Goal: Information Seeking & Learning: Learn about a topic

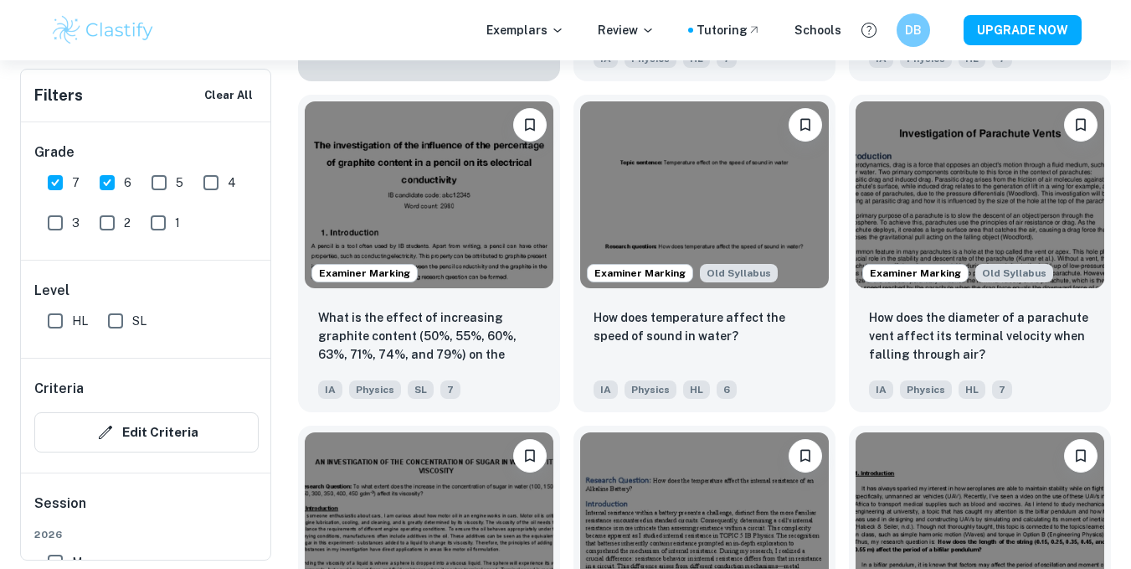
scroll to position [1484, 0]
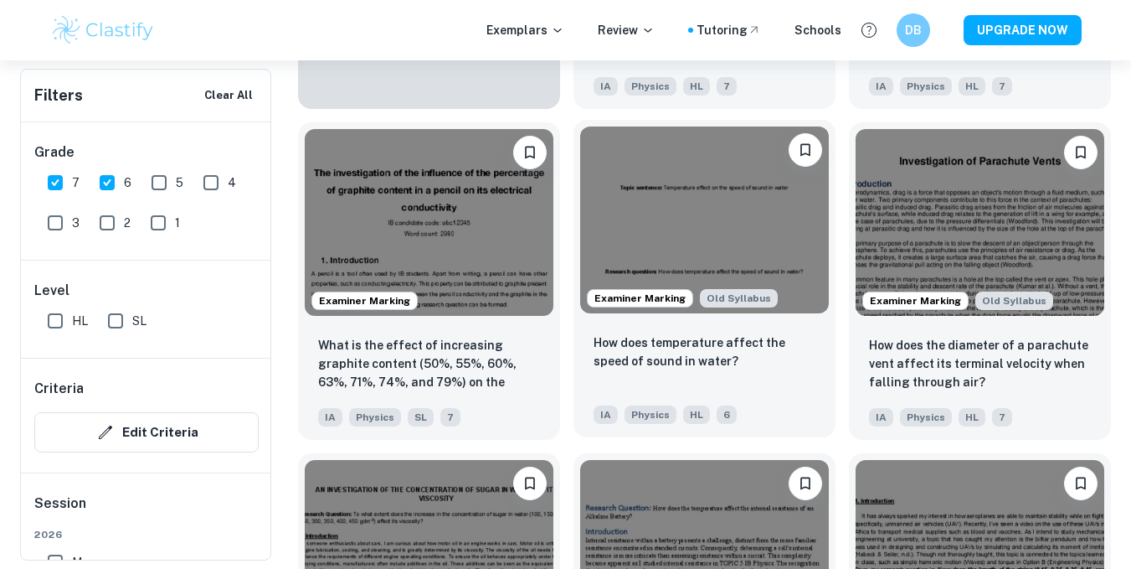
click at [640, 204] on img at bounding box center [704, 219] width 249 height 187
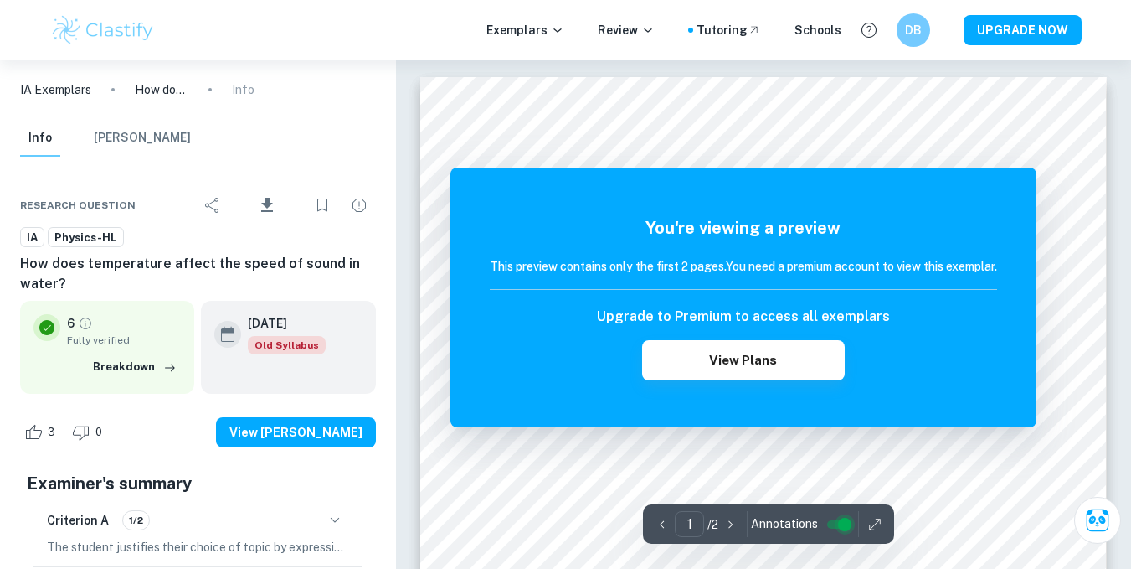
click at [841, 523] on input "controlled" at bounding box center [845, 524] width 60 height 20
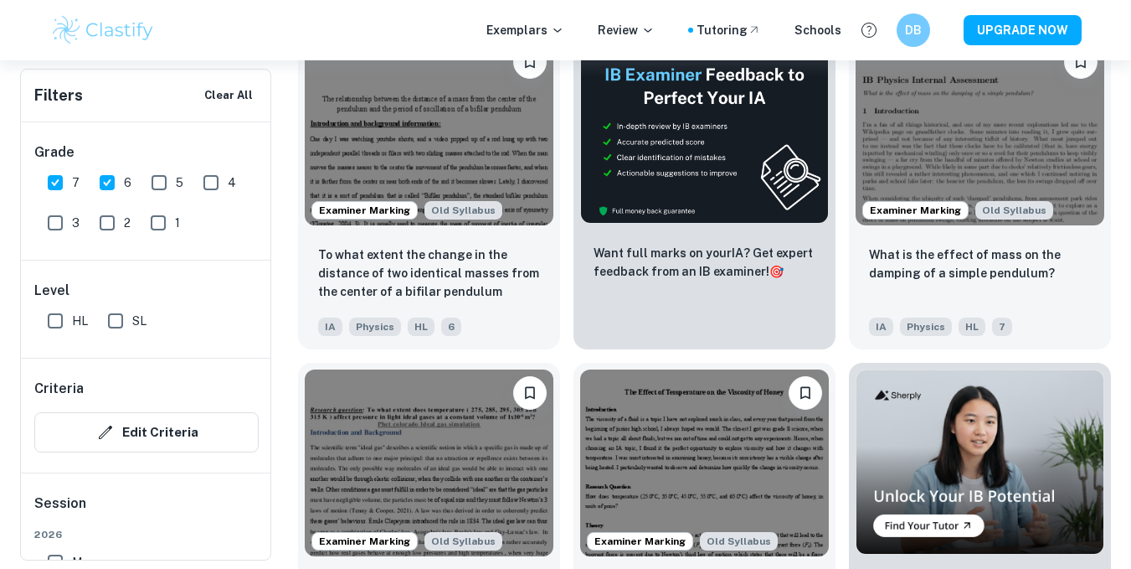
scroll to position [4221, 0]
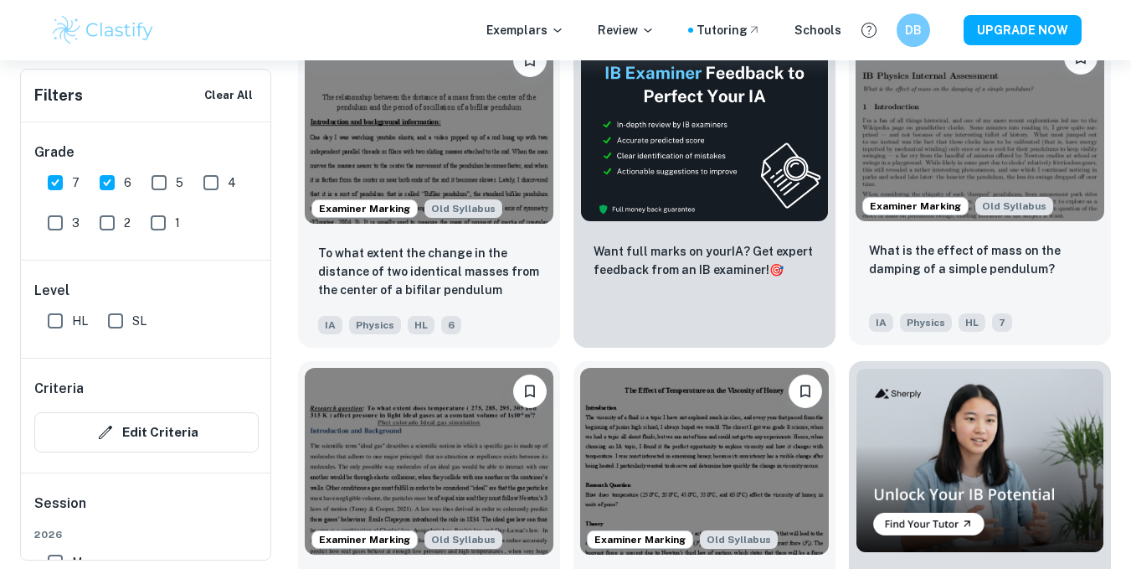
click at [943, 72] on img at bounding box center [980, 127] width 249 height 187
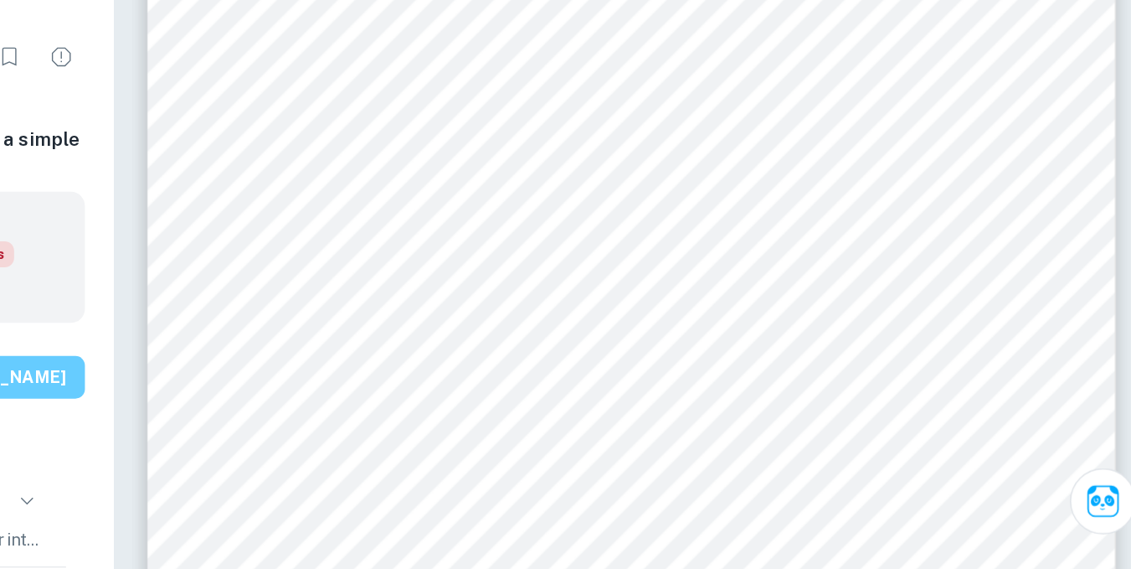
scroll to position [5967, 0]
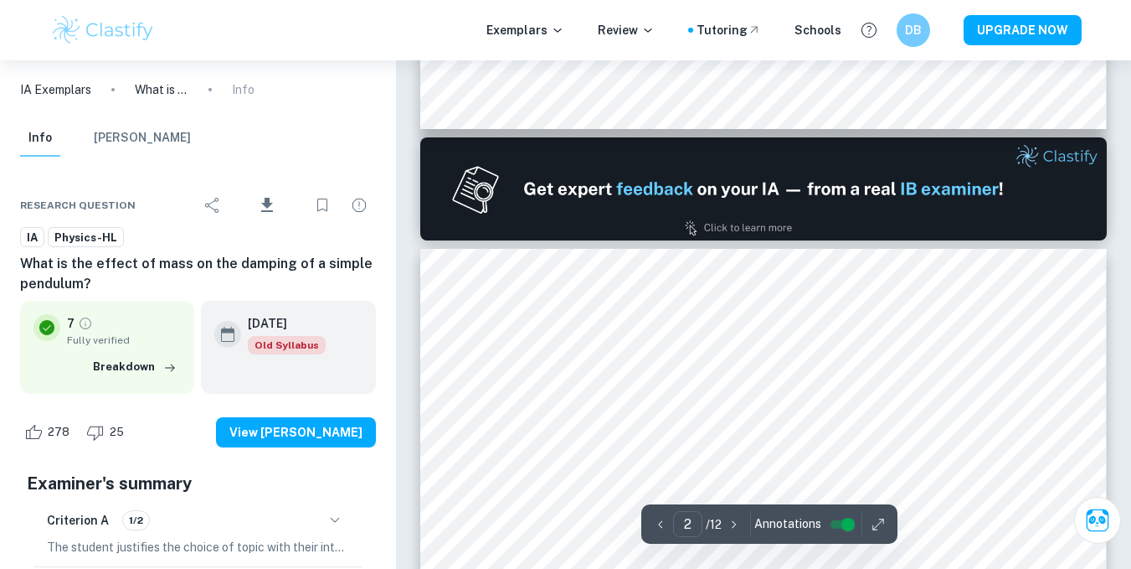
type input "1"
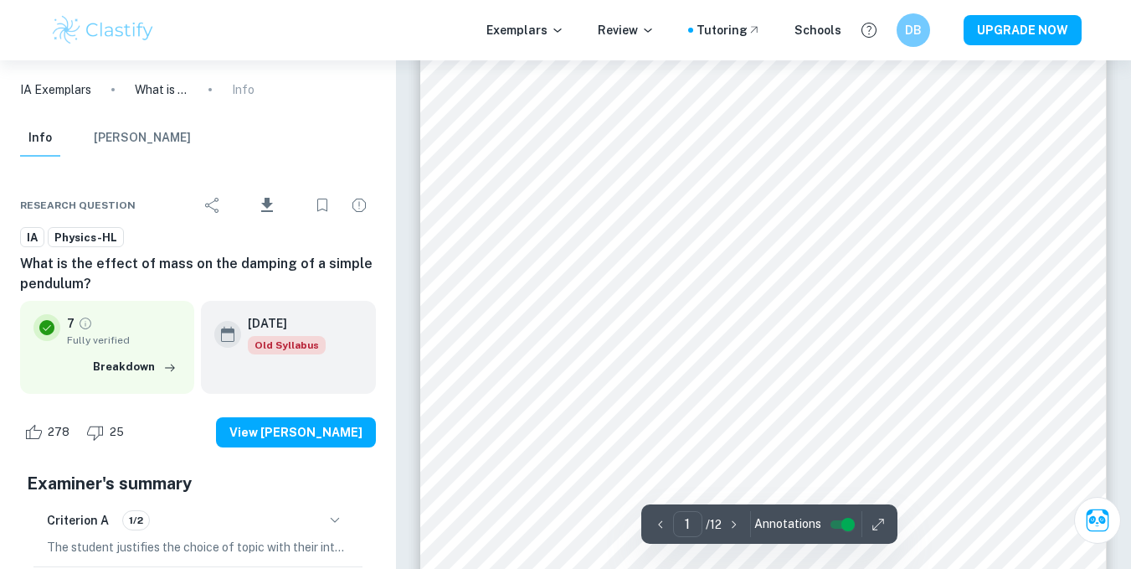
scroll to position [0, 0]
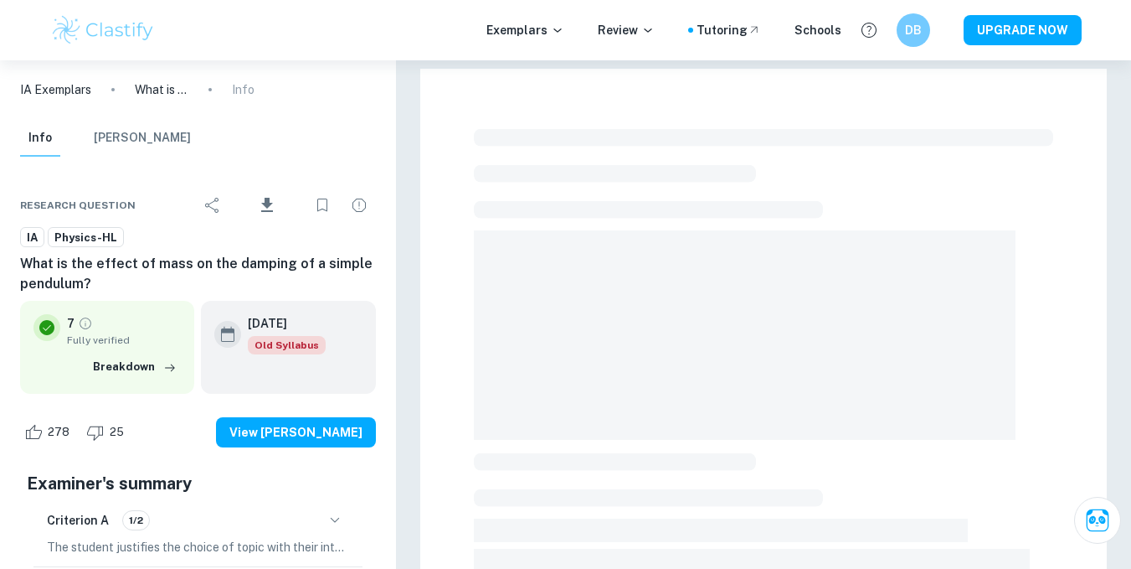
scroll to position [60, 0]
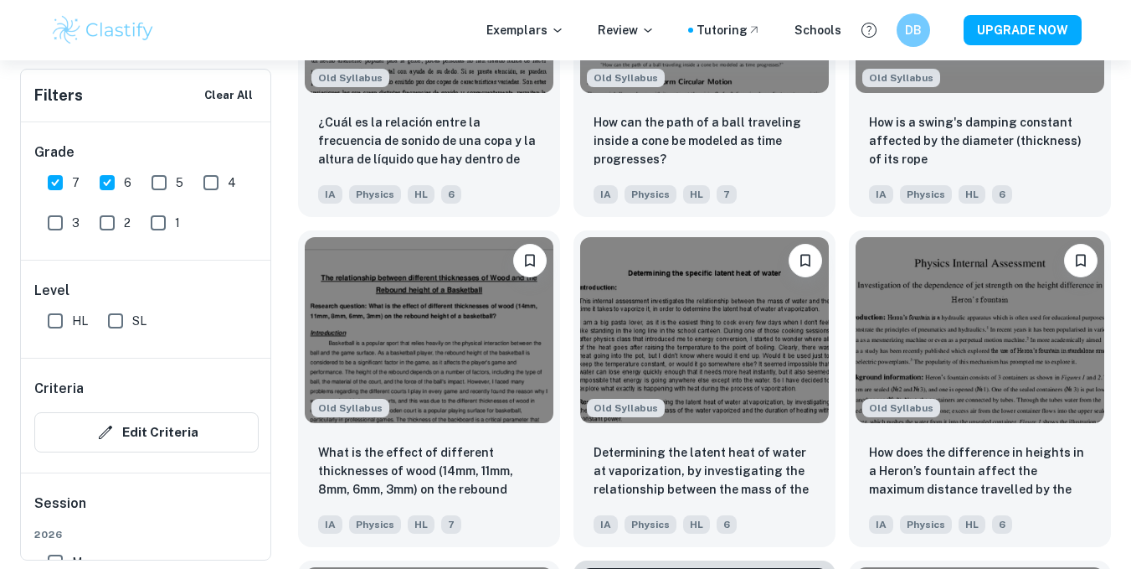
scroll to position [19562, 0]
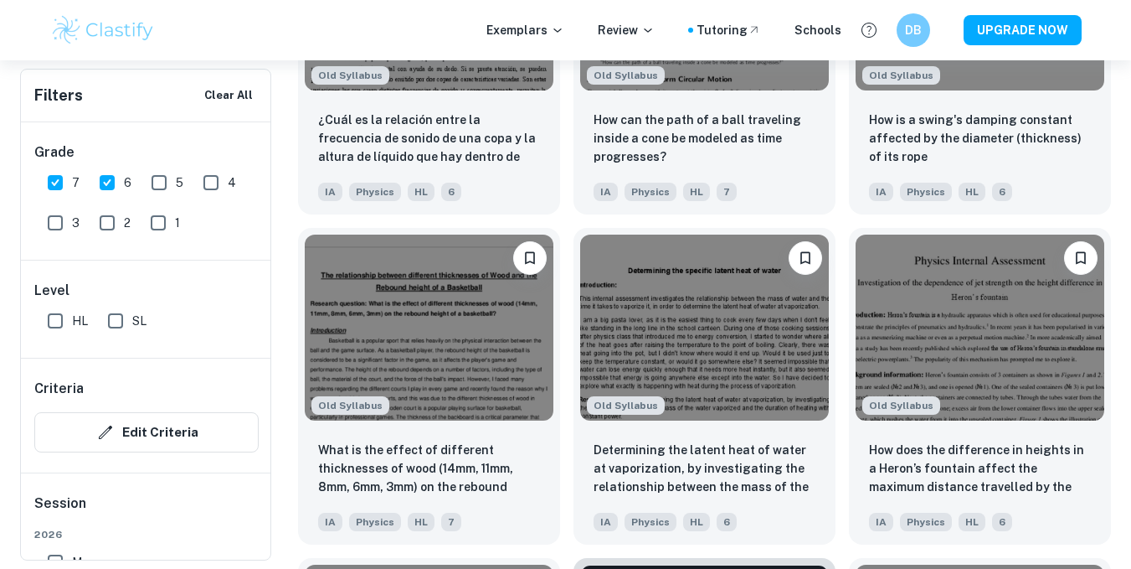
click at [838, 343] on div "Old Syllabus How does the difference in heights in a Heron’s fountain affect th…" at bounding box center [974, 379] width 276 height 331
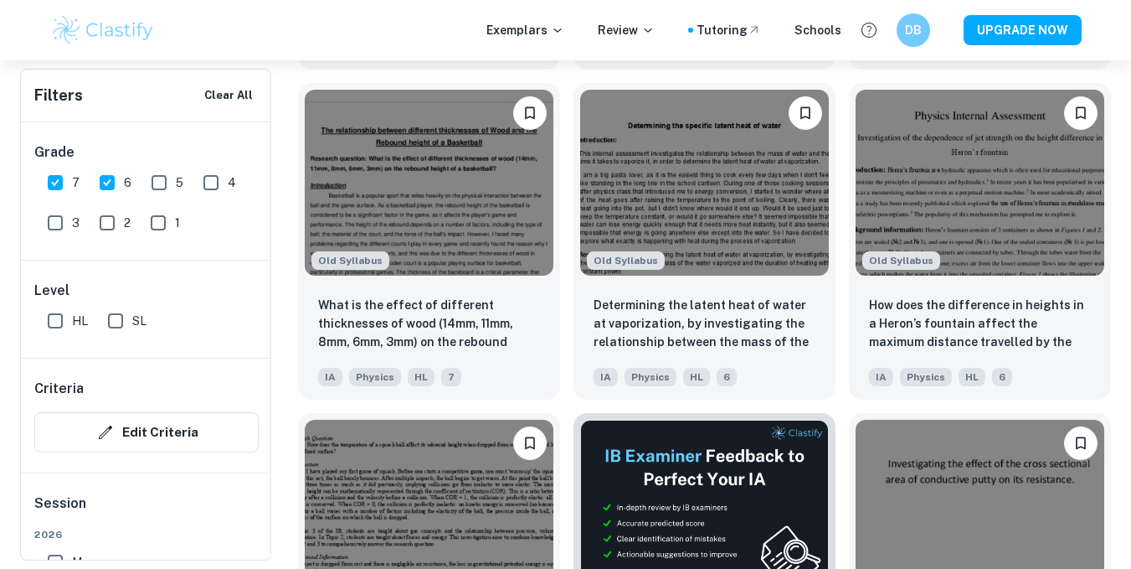
scroll to position [19706, 0]
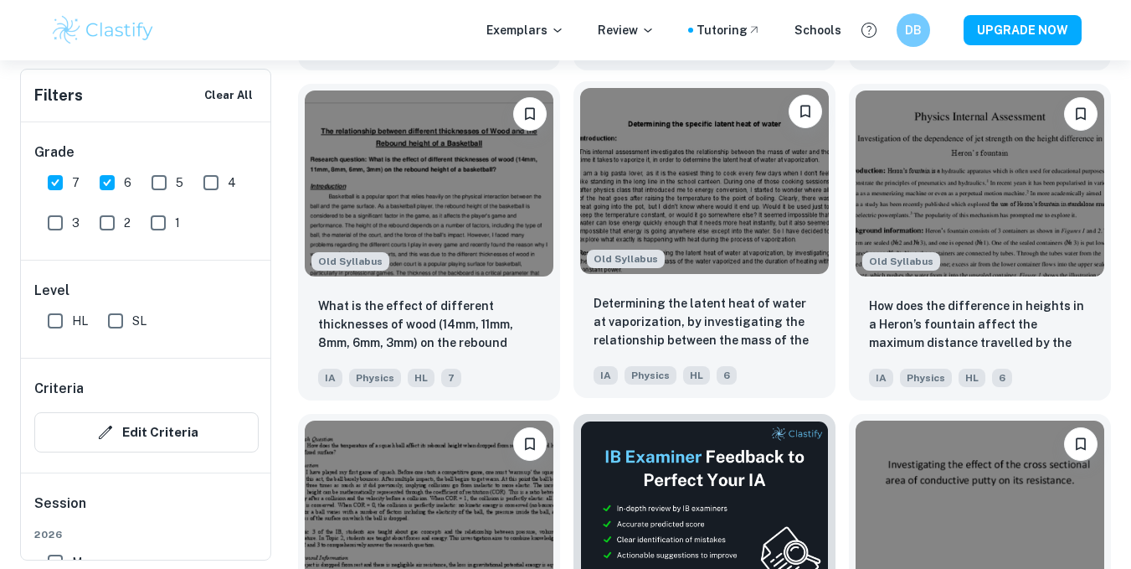
click at [781, 280] on div "Old Syllabus" at bounding box center [705, 181] width 262 height 200
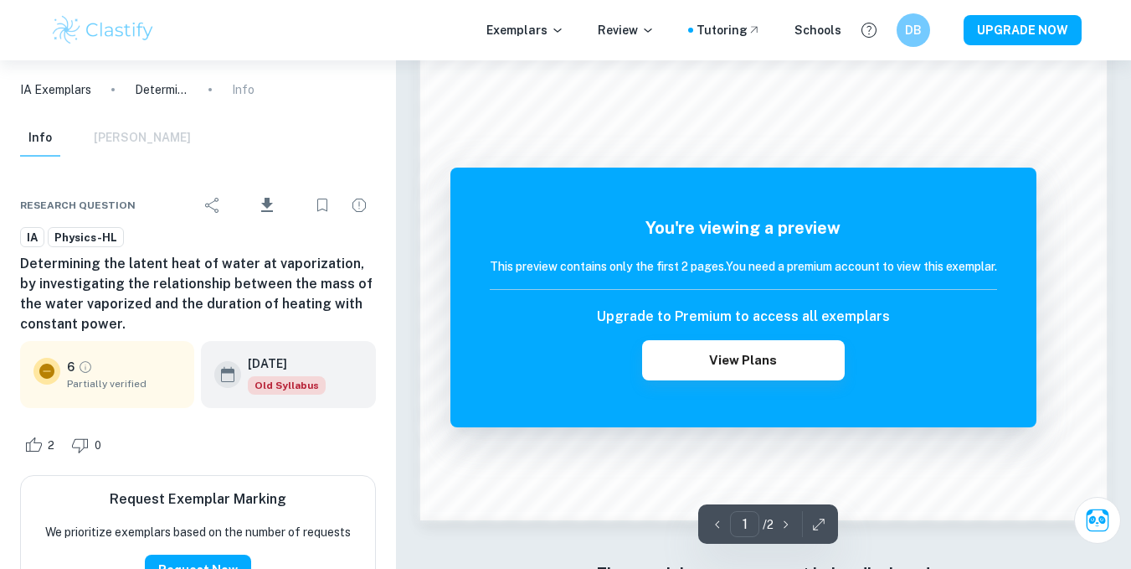
scroll to position [1527, 0]
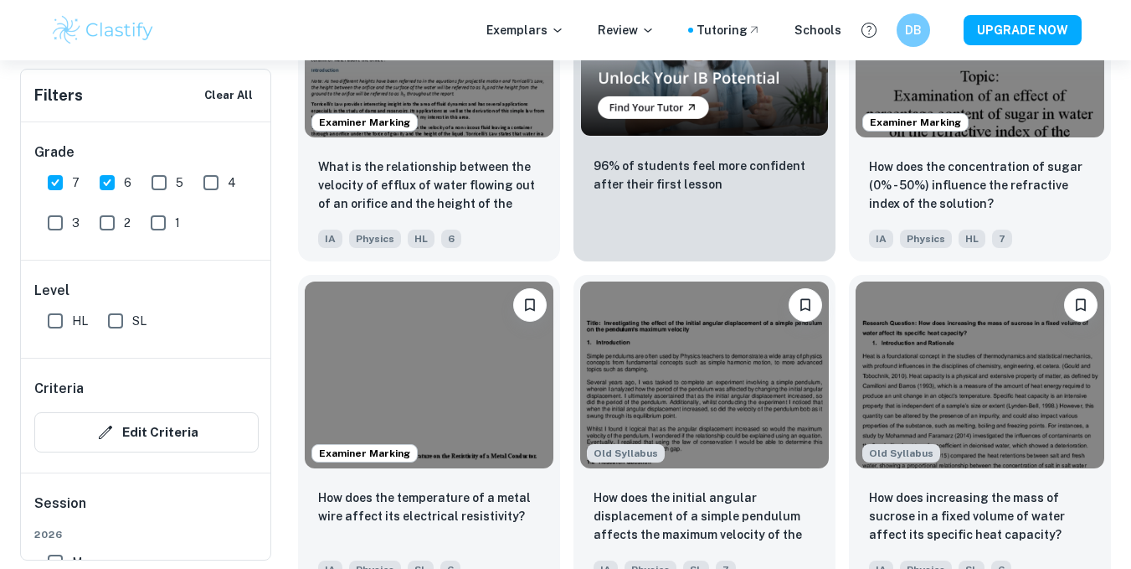
scroll to position [13563, 0]
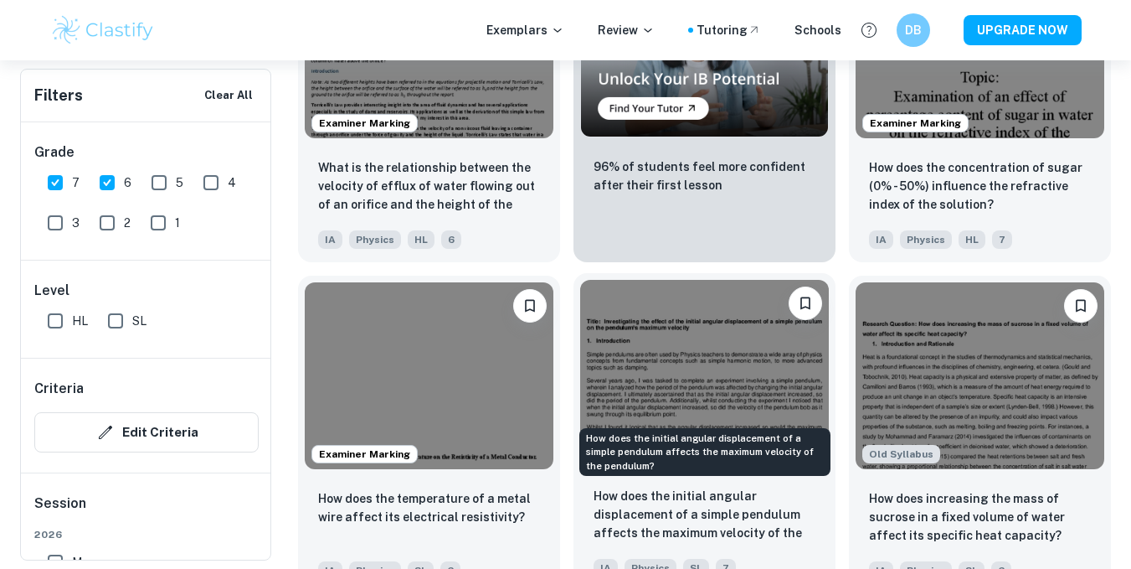
click at [693, 500] on p "How does the initial angular displacement of a simple pendulum affects the maxi…" at bounding box center [705, 515] width 222 height 57
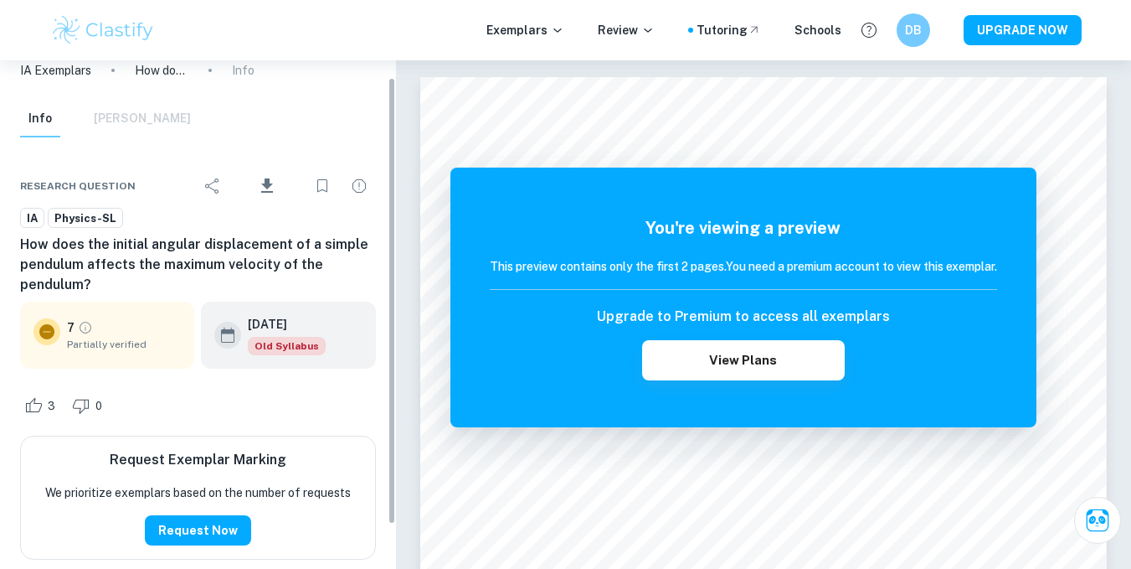
scroll to position [6, 0]
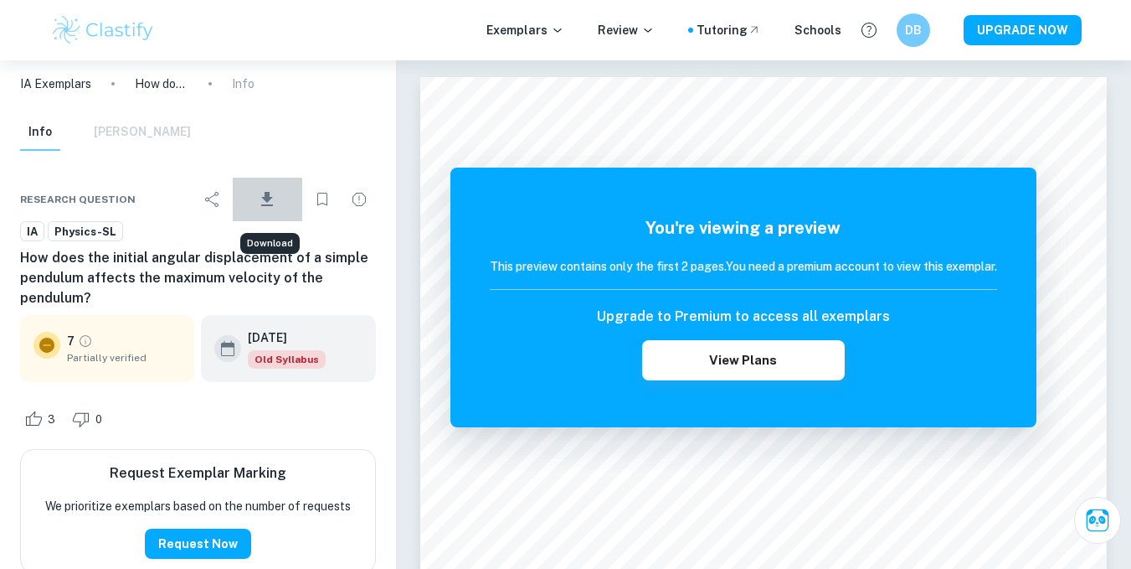
click at [266, 202] on icon "Download" at bounding box center [267, 199] width 20 height 20
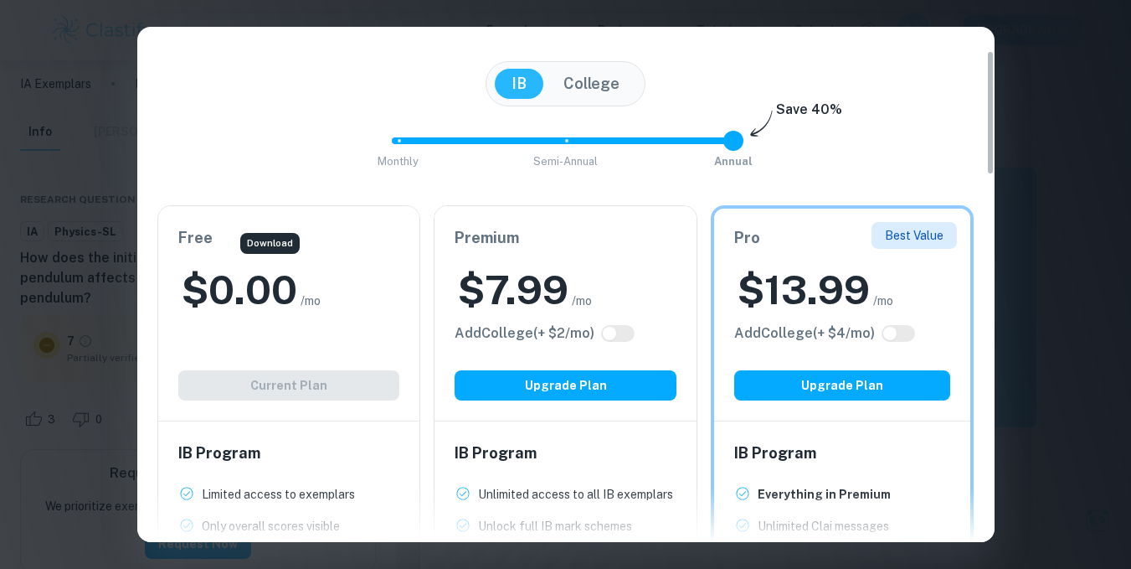
scroll to position [91, 0]
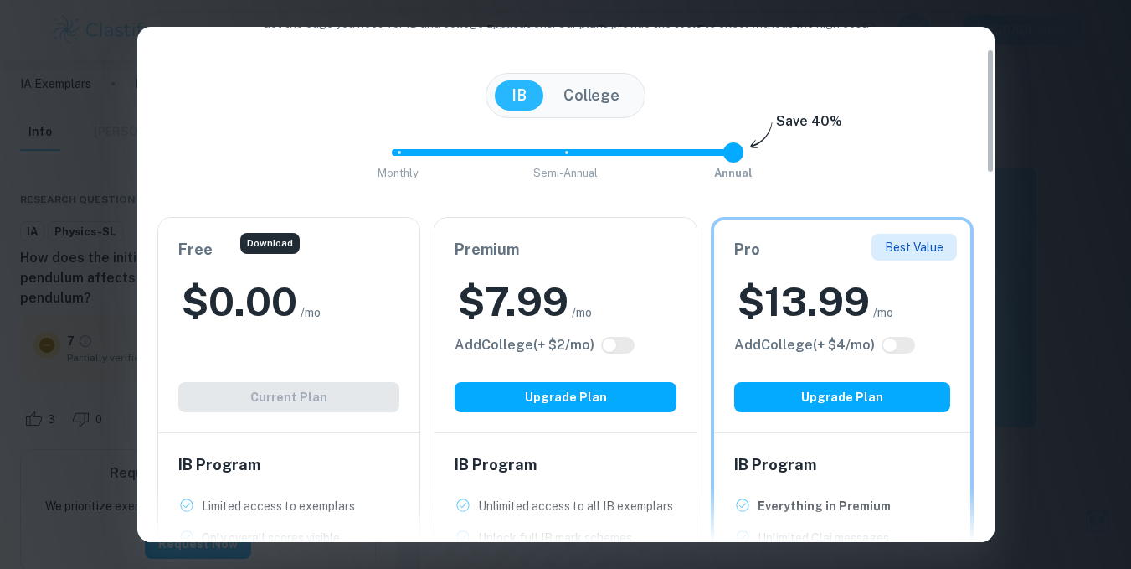
click at [992, 166] on div "Easily Ace Your IB Coursework & Crush College Essays. Get Clastify Premium Get …" at bounding box center [566, 284] width 858 height 515
click at [1059, 177] on div "Easily Ace Your IB Coursework & Crush College Essays. Get Clastify Premium Get …" at bounding box center [565, 284] width 1131 height 569
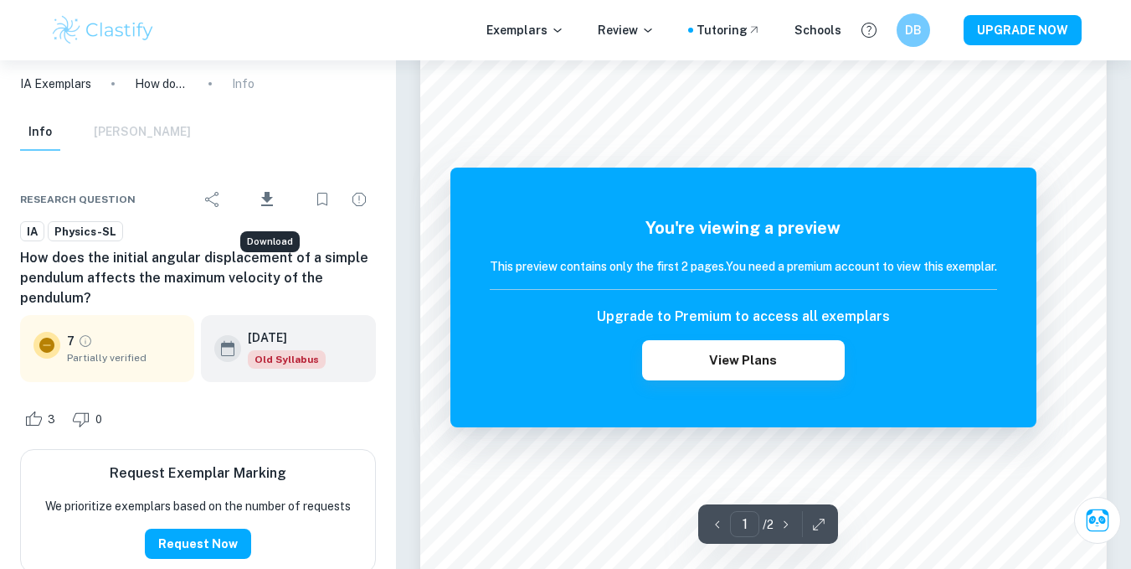
scroll to position [393, 0]
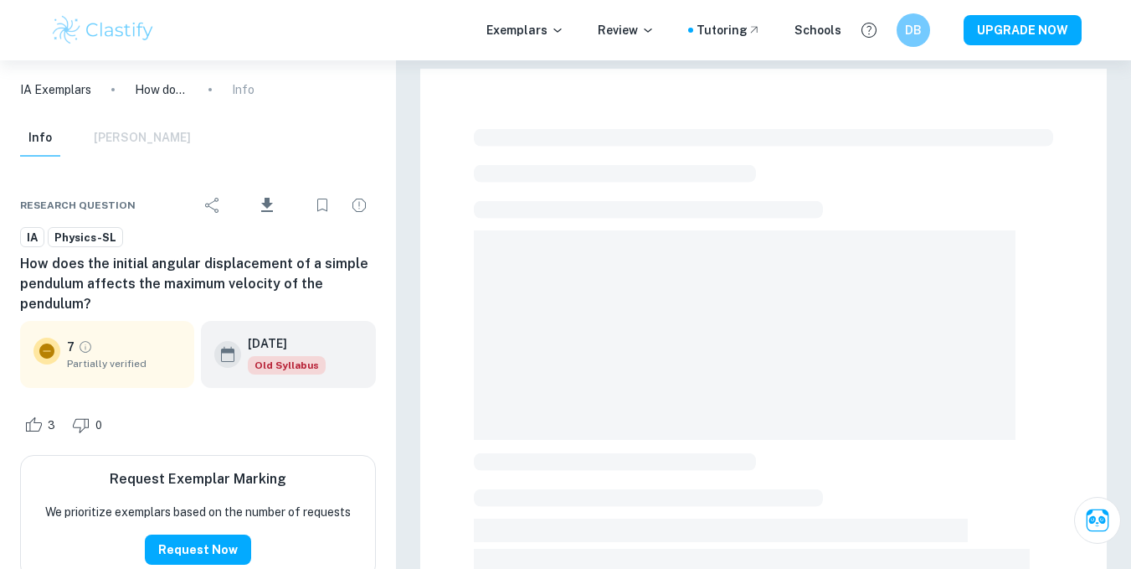
scroll to position [393, 0]
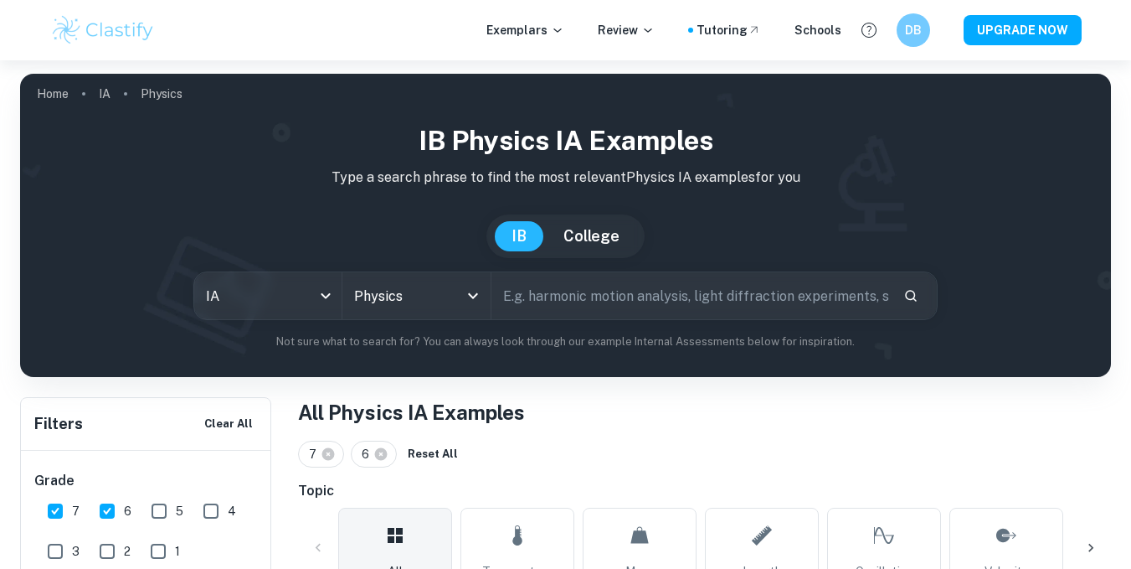
scroll to position [242, 0]
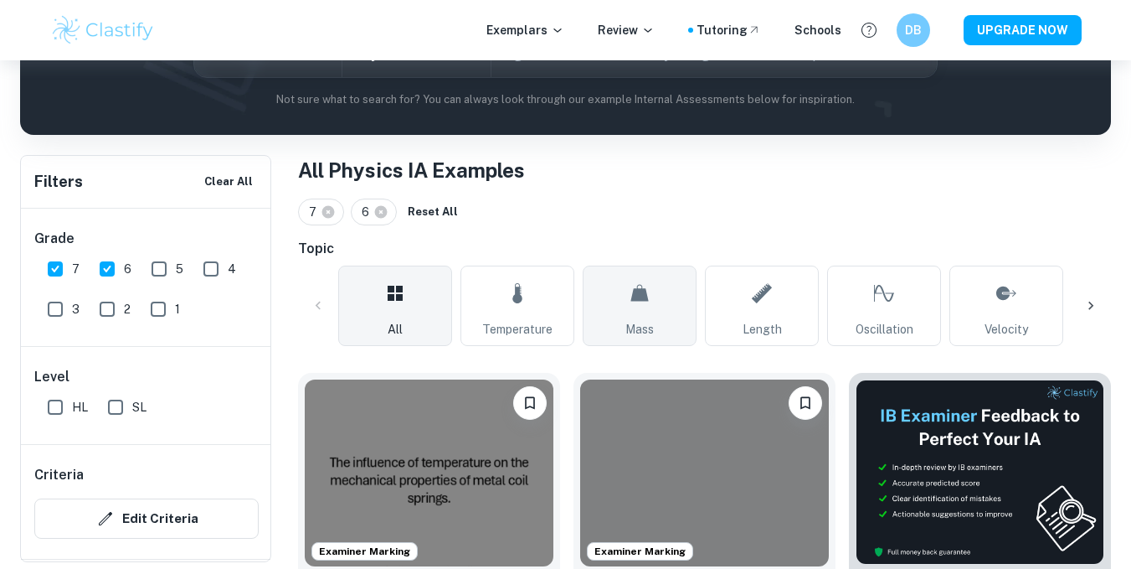
click at [630, 285] on icon at bounding box center [640, 293] width 20 height 40
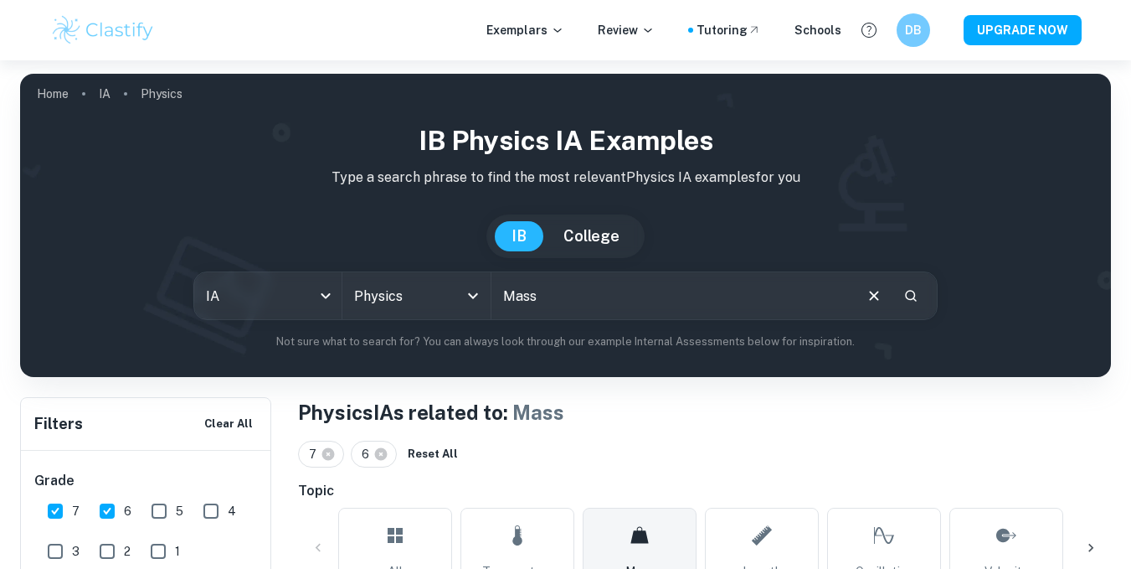
scroll to position [386, 0]
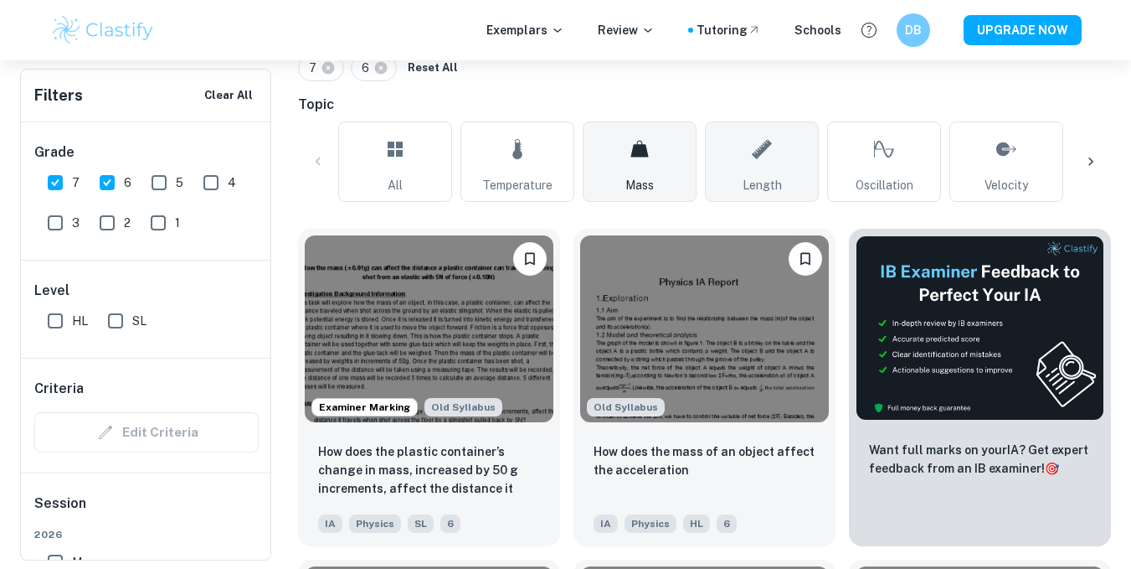
click at [750, 144] on link "Length" at bounding box center [762, 161] width 114 height 80
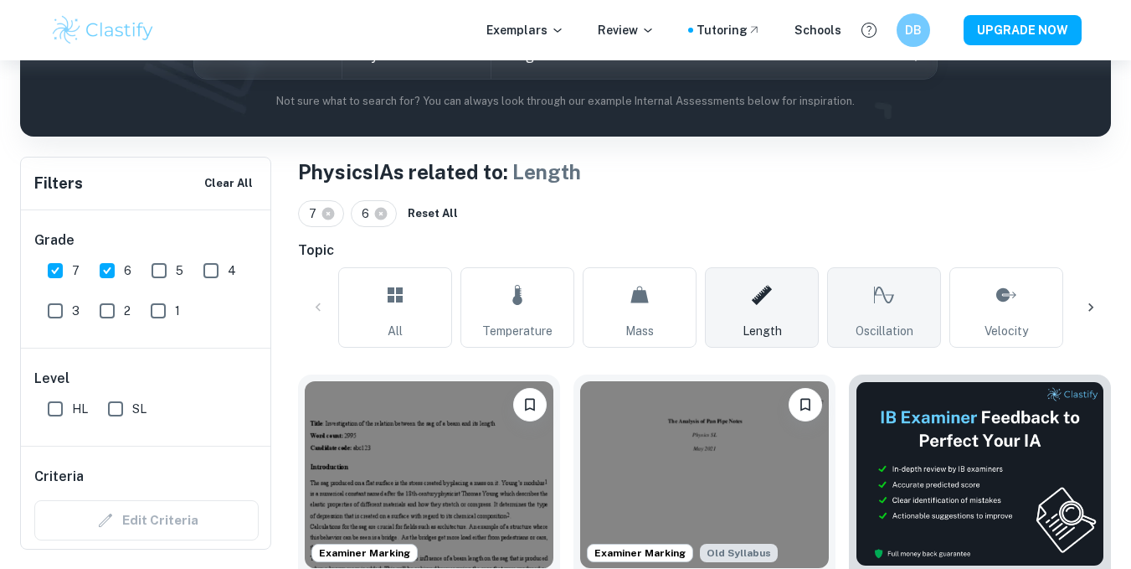
scroll to position [227, 0]
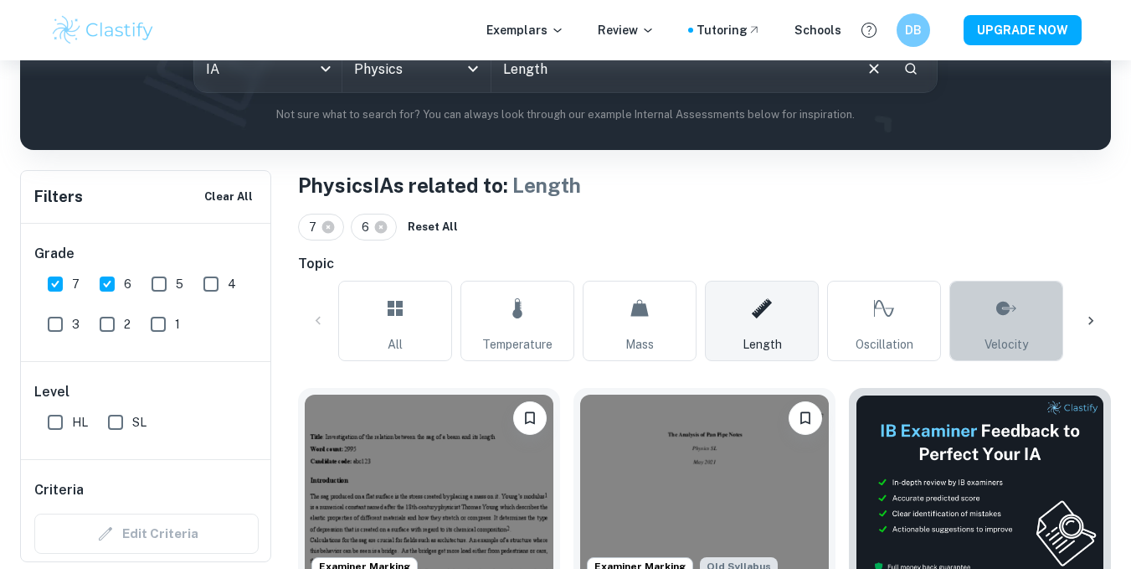
click at [1010, 347] on span "Velocity" at bounding box center [1007, 344] width 44 height 18
type input "Velocity"
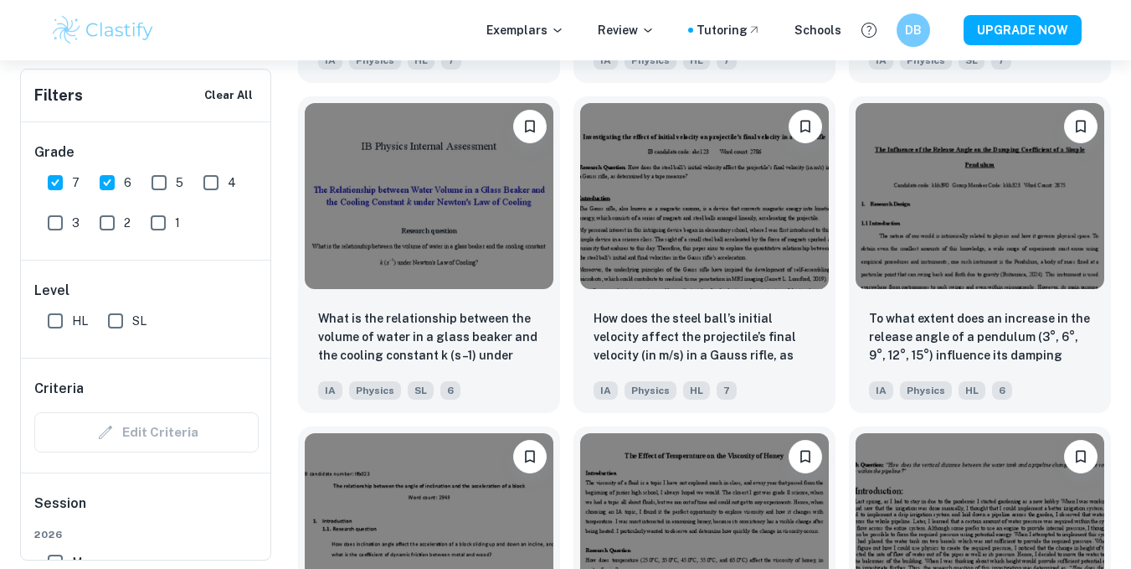
scroll to position [7143, 0]
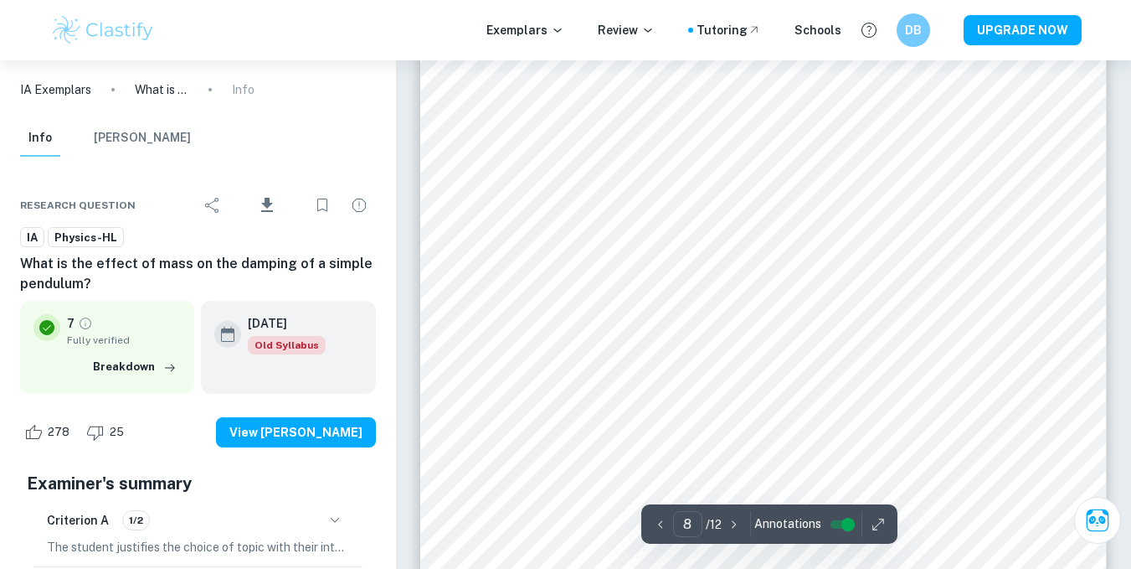
scroll to position [6732, 0]
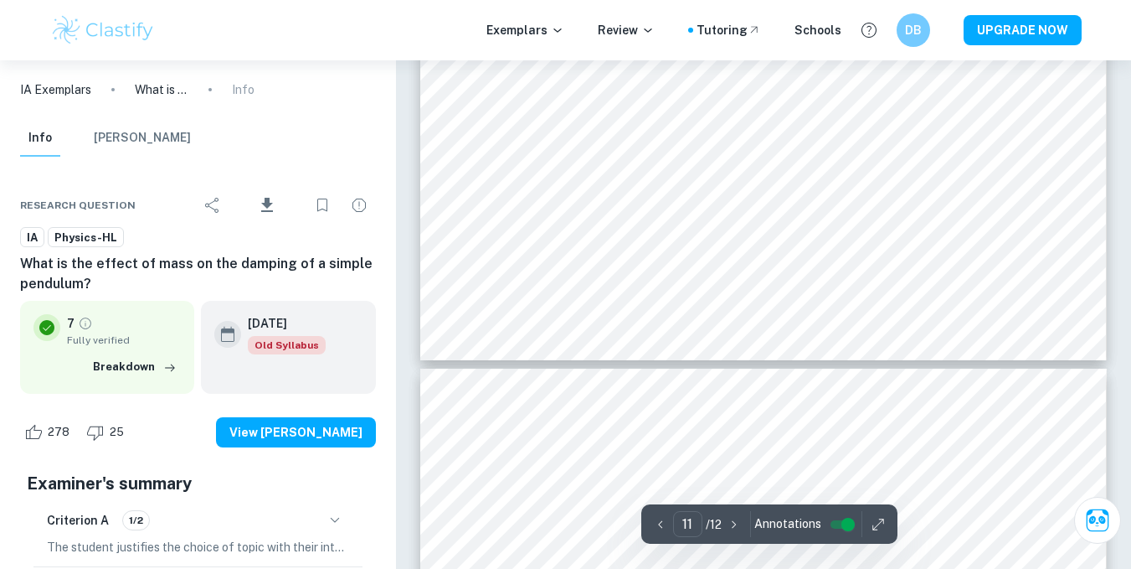
type input "12"
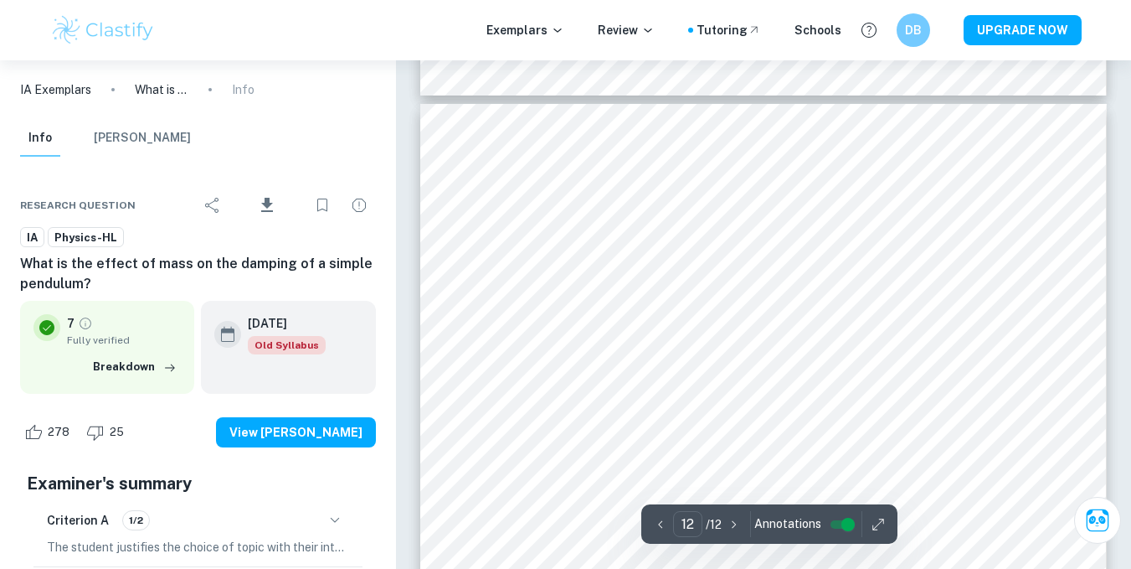
scroll to position [10604, 0]
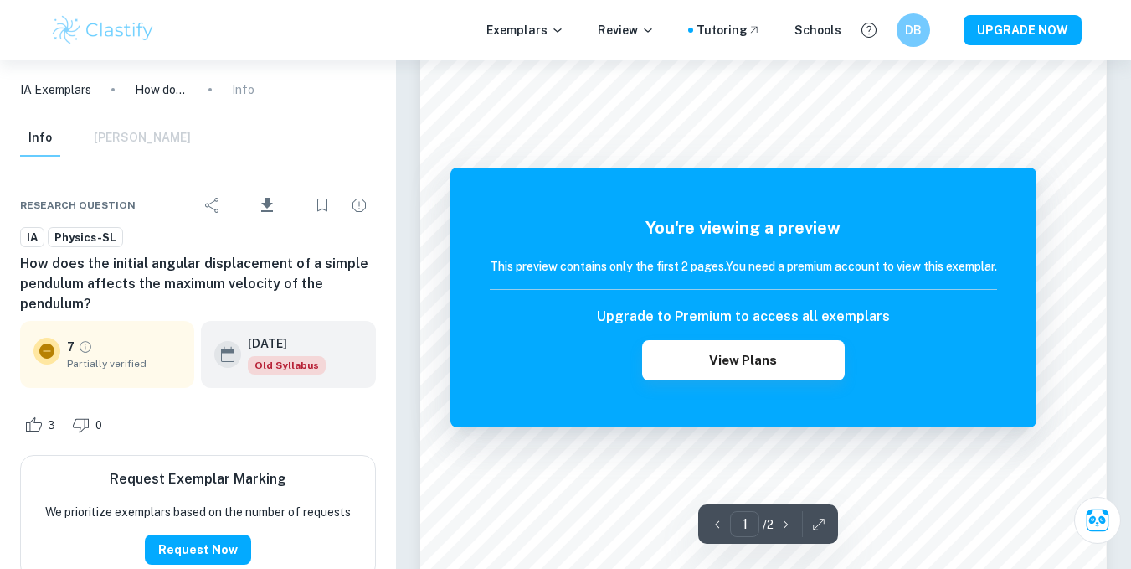
scroll to position [54, 0]
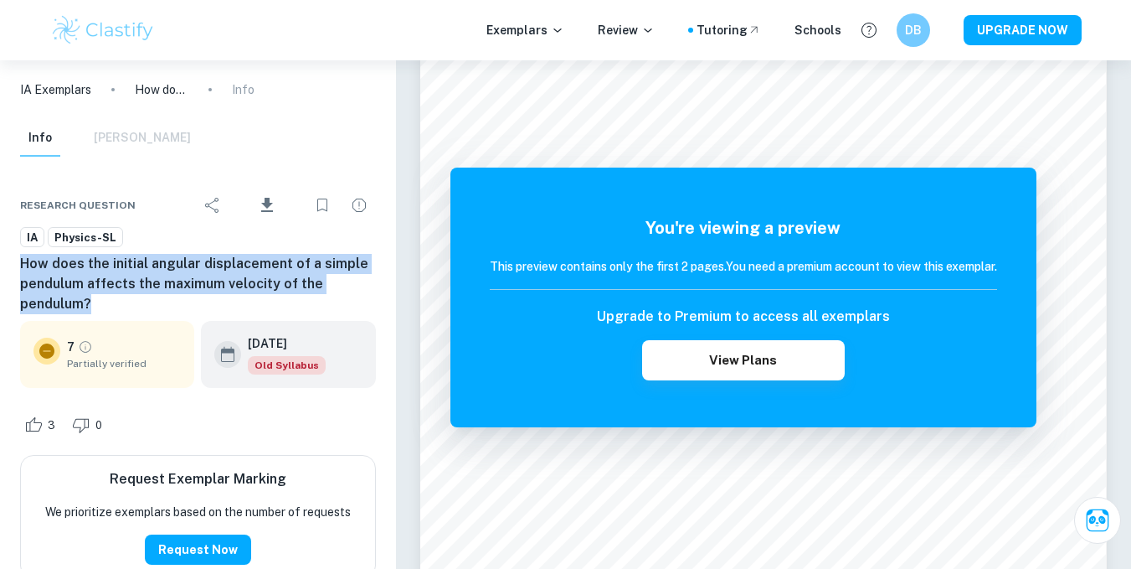
drag, startPoint x: 90, startPoint y: 298, endPoint x: 20, endPoint y: 267, distance: 76.9
click at [20, 267] on h6 "How does the initial angular displacement of a simple pendulum affects the maxi…" at bounding box center [198, 284] width 356 height 60
copy h6 "How does the initial angular displacement of a simple pendulum affects the maxi…"
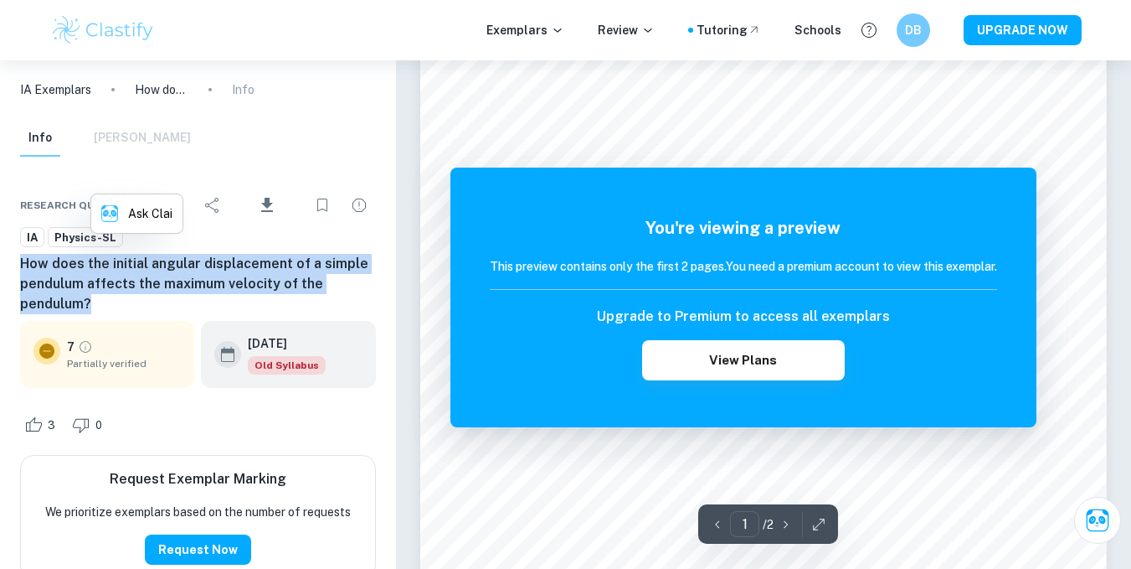
scroll to position [173, 0]
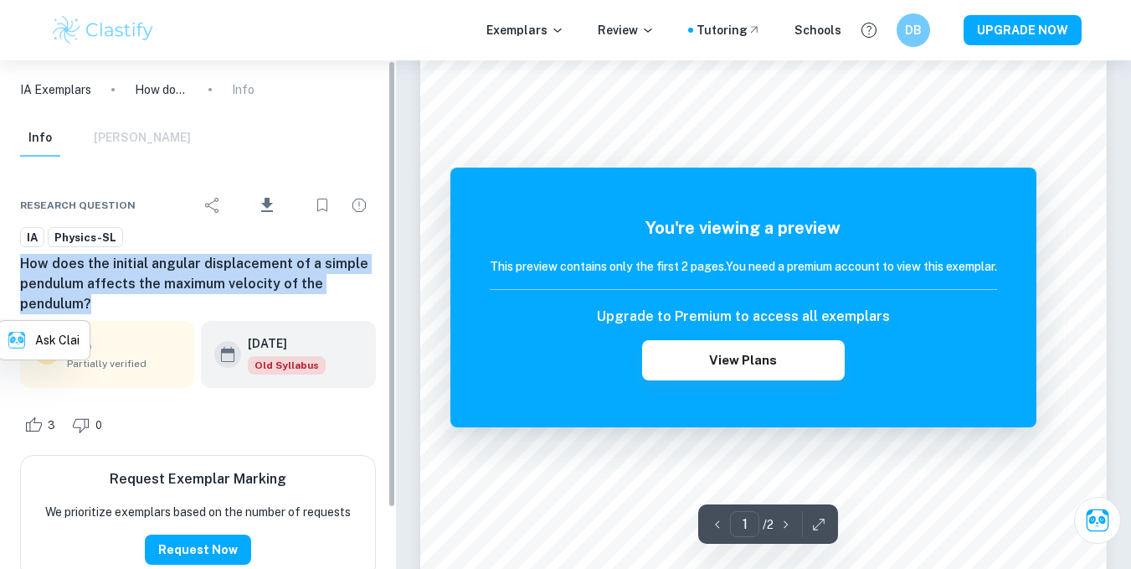
click at [222, 283] on h6 "How does the initial angular displacement of a simple pendulum affects the maxi…" at bounding box center [198, 284] width 356 height 60
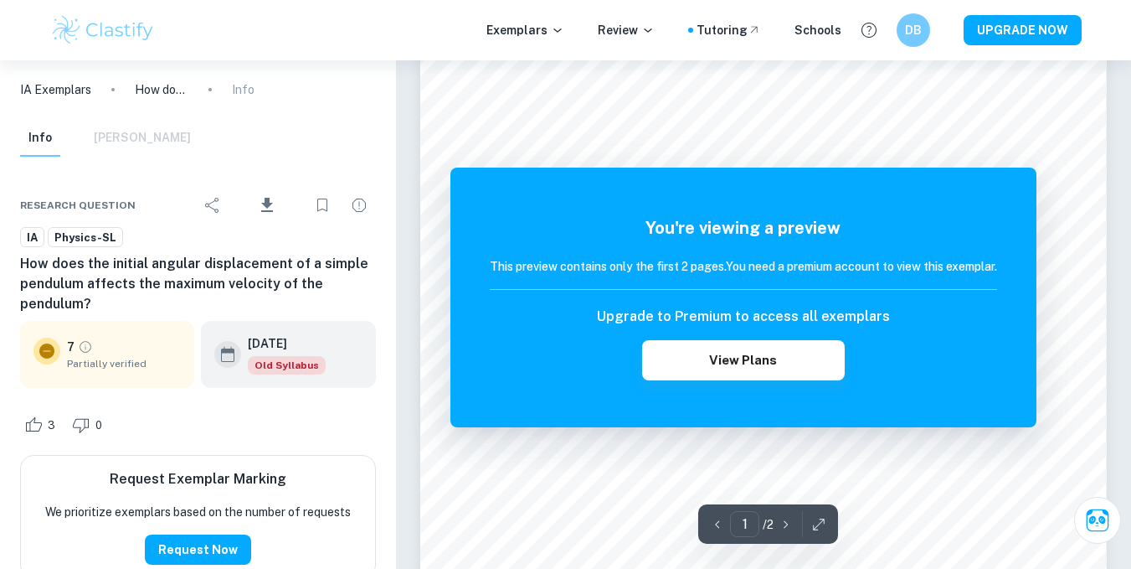
scroll to position [223, 0]
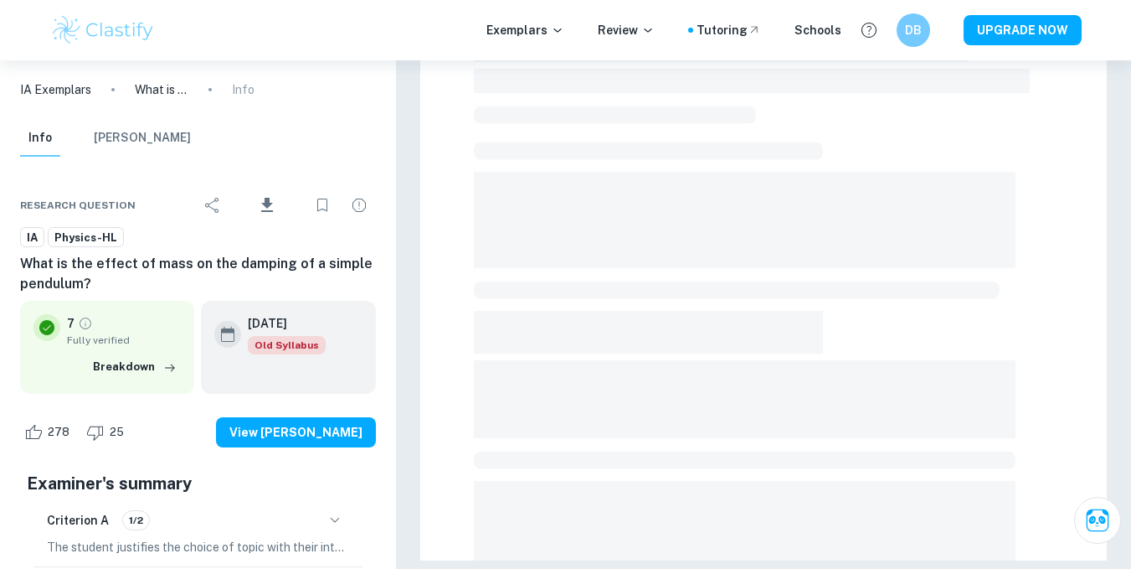
scroll to position [480, 0]
drag, startPoint x: 22, startPoint y: 260, endPoint x: 108, endPoint y: 286, distance: 90.1
click at [108, 286] on h6 "What is the effect of mass on the damping of a simple pendulum?" at bounding box center [198, 274] width 356 height 40
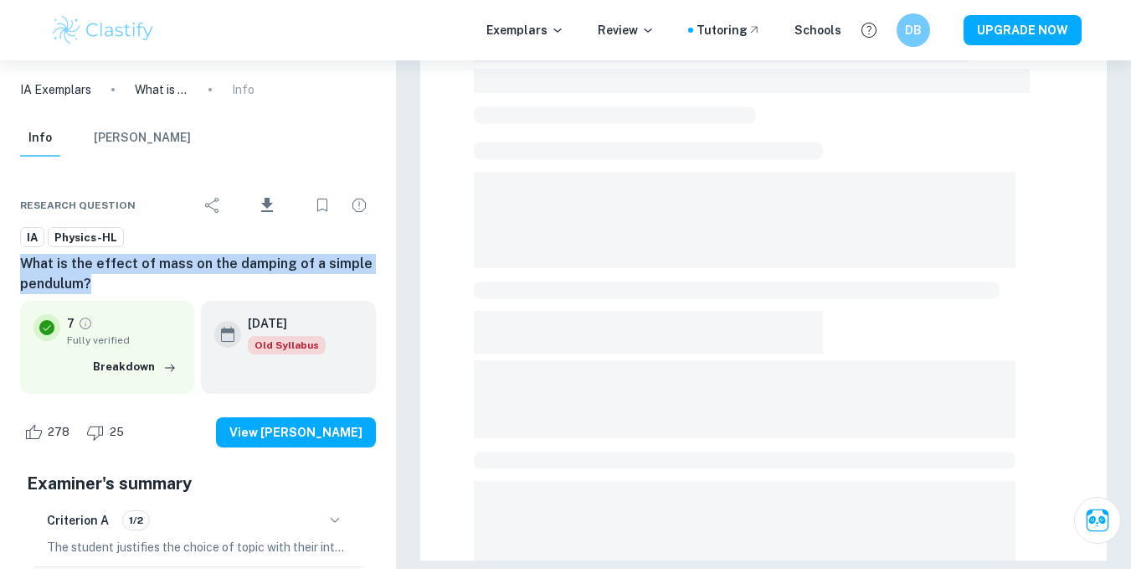
scroll to position [0, 0]
